Goal: Navigation & Orientation: Find specific page/section

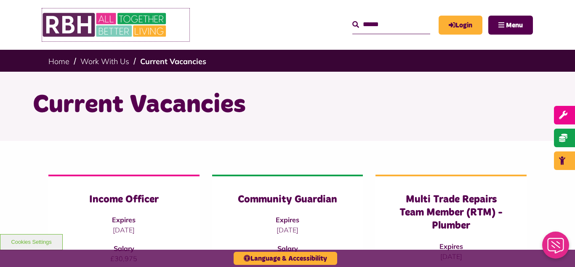
click at [127, 14] on img at bounding box center [105, 24] width 126 height 33
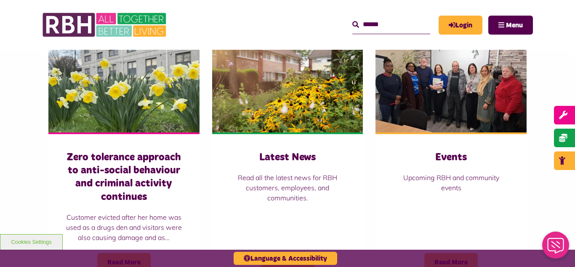
scroll to position [607, 0]
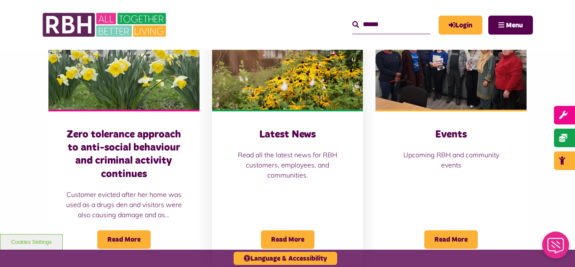
click at [267, 61] on img at bounding box center [287, 62] width 151 height 94
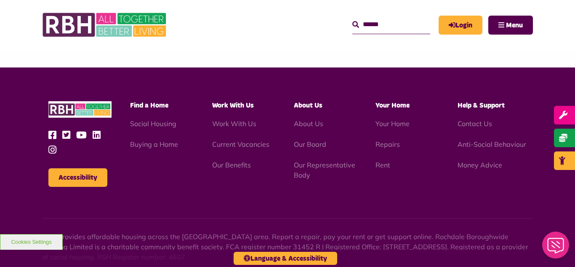
scroll to position [917, 0]
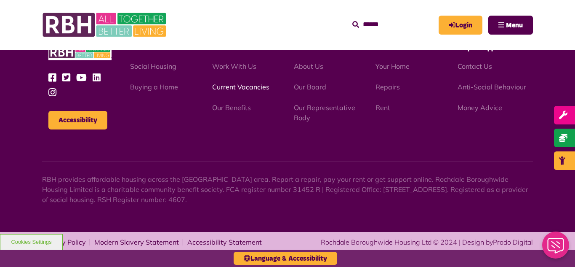
click at [229, 87] on link "Current Vacancies" at bounding box center [240, 87] width 57 height 8
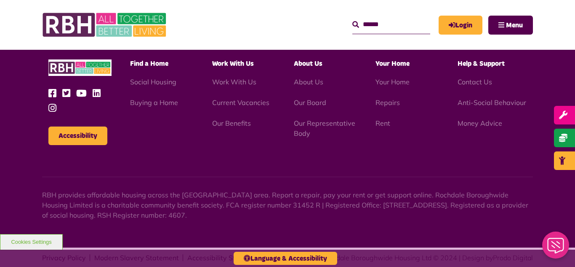
scroll to position [1205, 0]
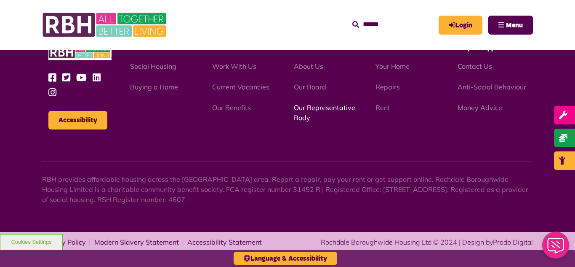
click at [312, 109] on link "Our Representative Body" at bounding box center [324, 112] width 61 height 19
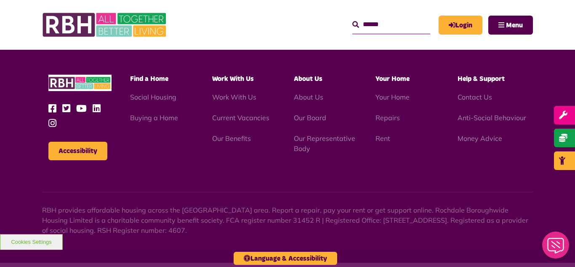
scroll to position [2445, 0]
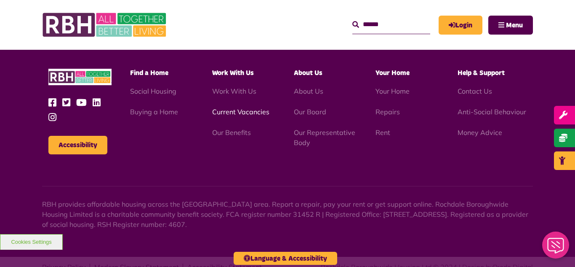
click at [231, 107] on link "Current Vacancies" at bounding box center [240, 111] width 57 height 8
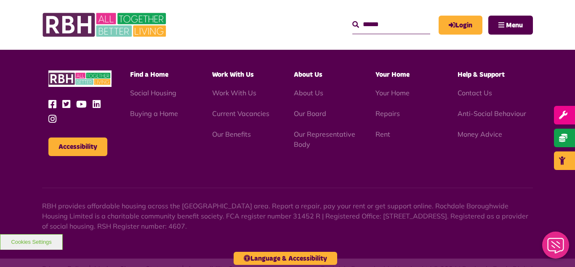
scroll to position [1179, 0]
